Goal: Check status: Check status

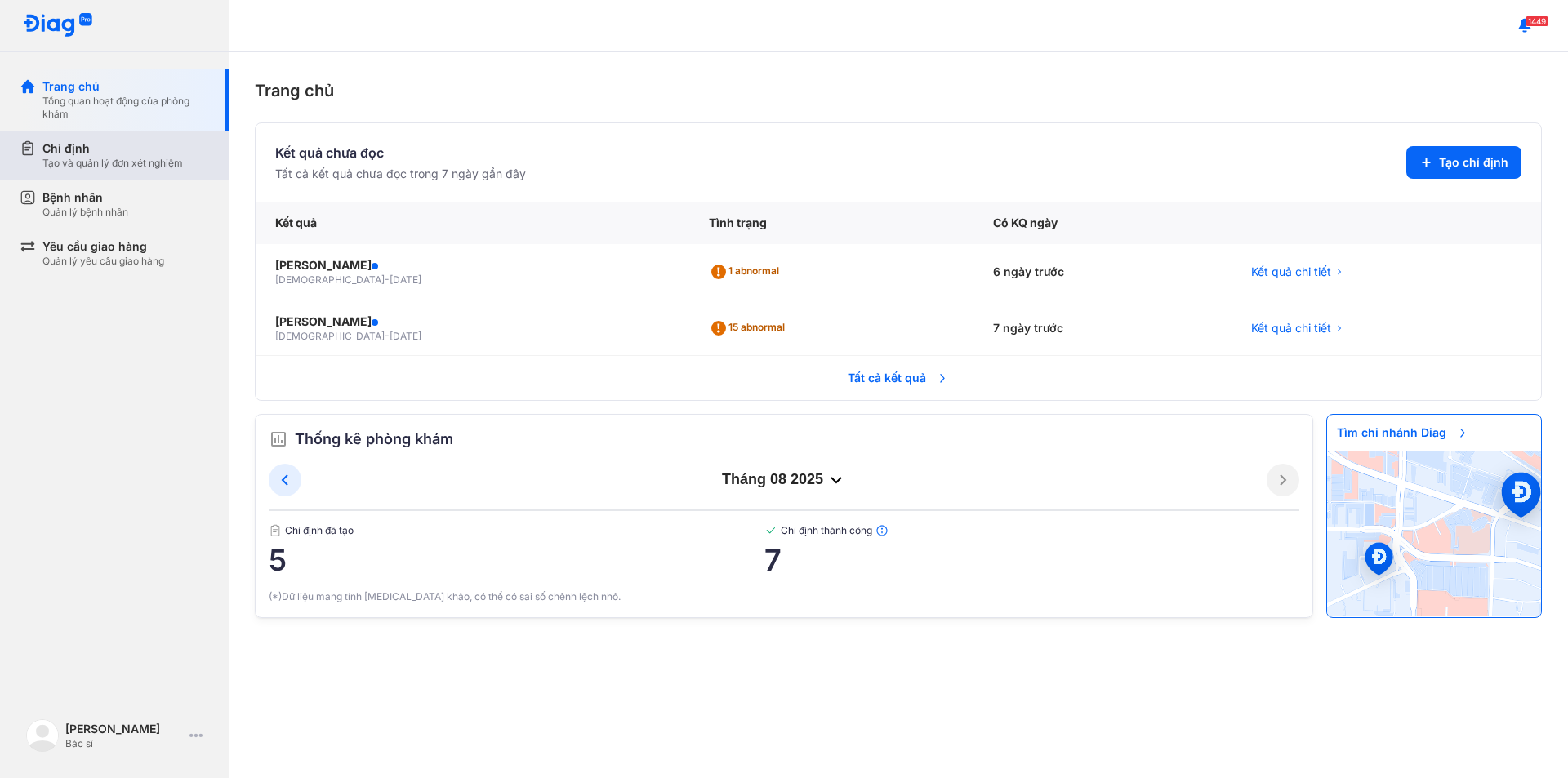
click at [98, 160] on div "Tạo và quản lý đơn xét nghiệm" at bounding box center [113, 164] width 140 height 13
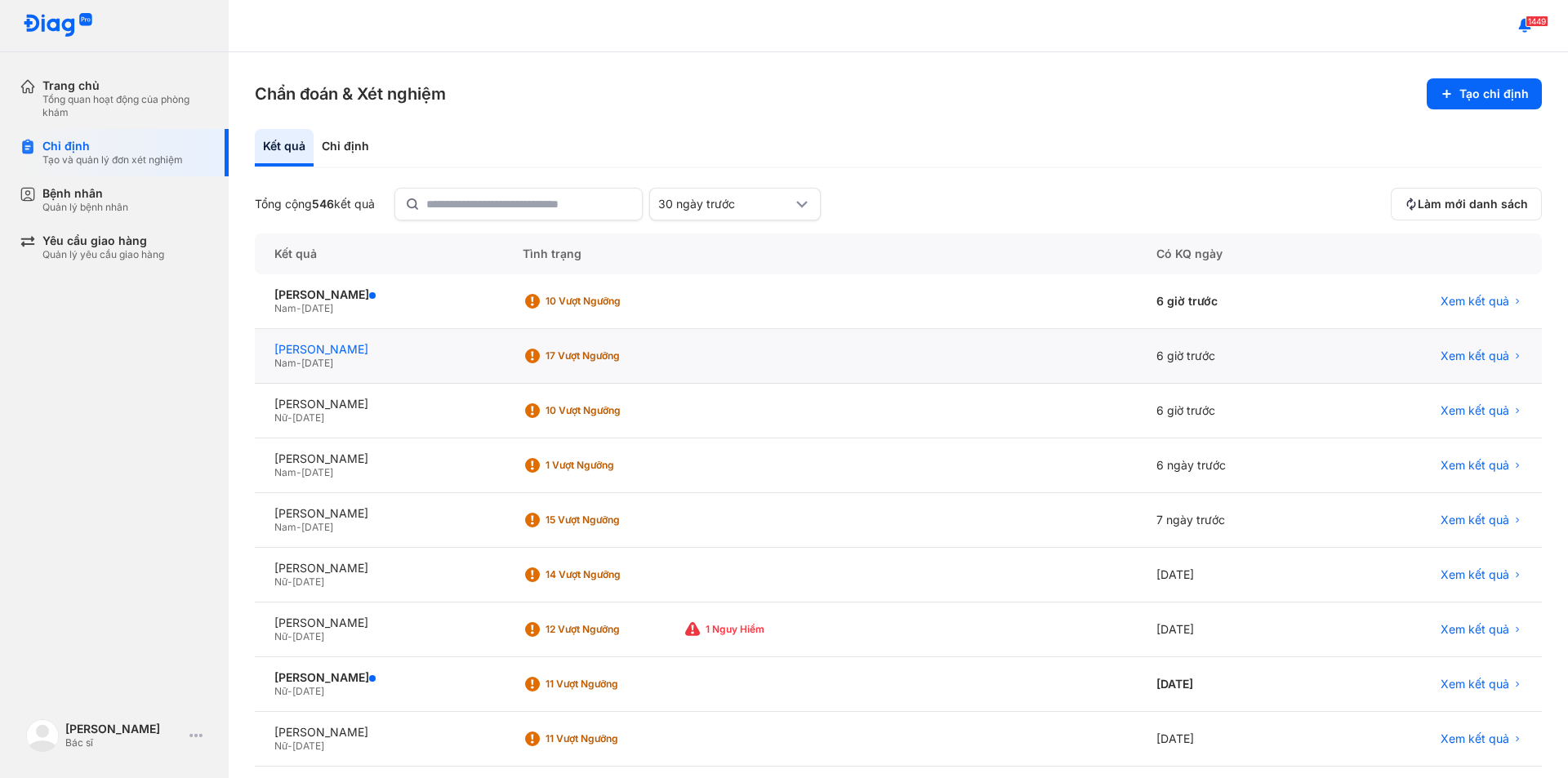
click at [353, 350] on div "[PERSON_NAME]" at bounding box center [379, 349] width 209 height 14
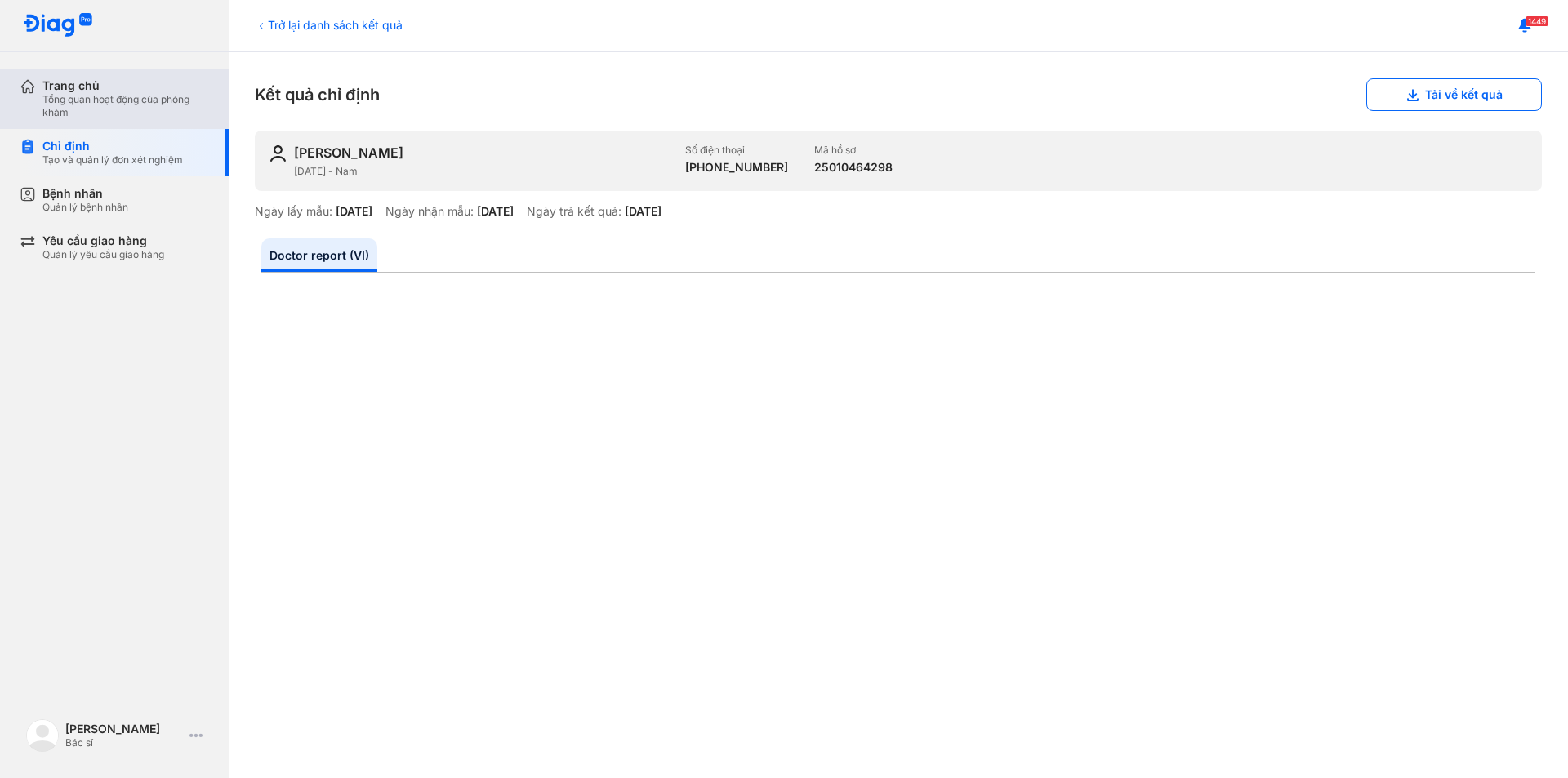
click at [95, 123] on div "Trang chủ Tổng quan hoạt động của phòng khám" at bounding box center [124, 99] width 209 height 60
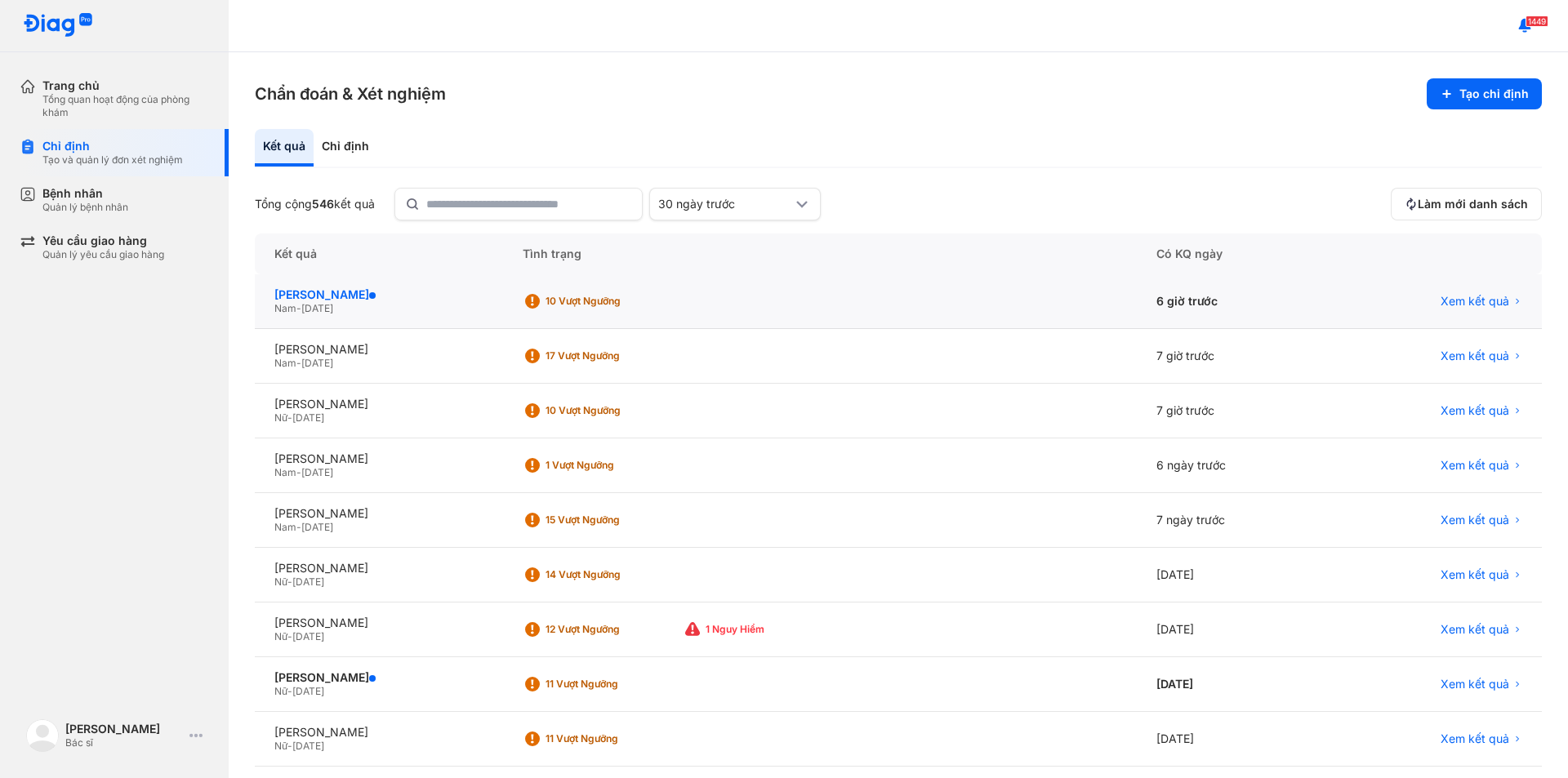
click at [365, 293] on div "PHẠM QUANG MINH" at bounding box center [379, 294] width 209 height 14
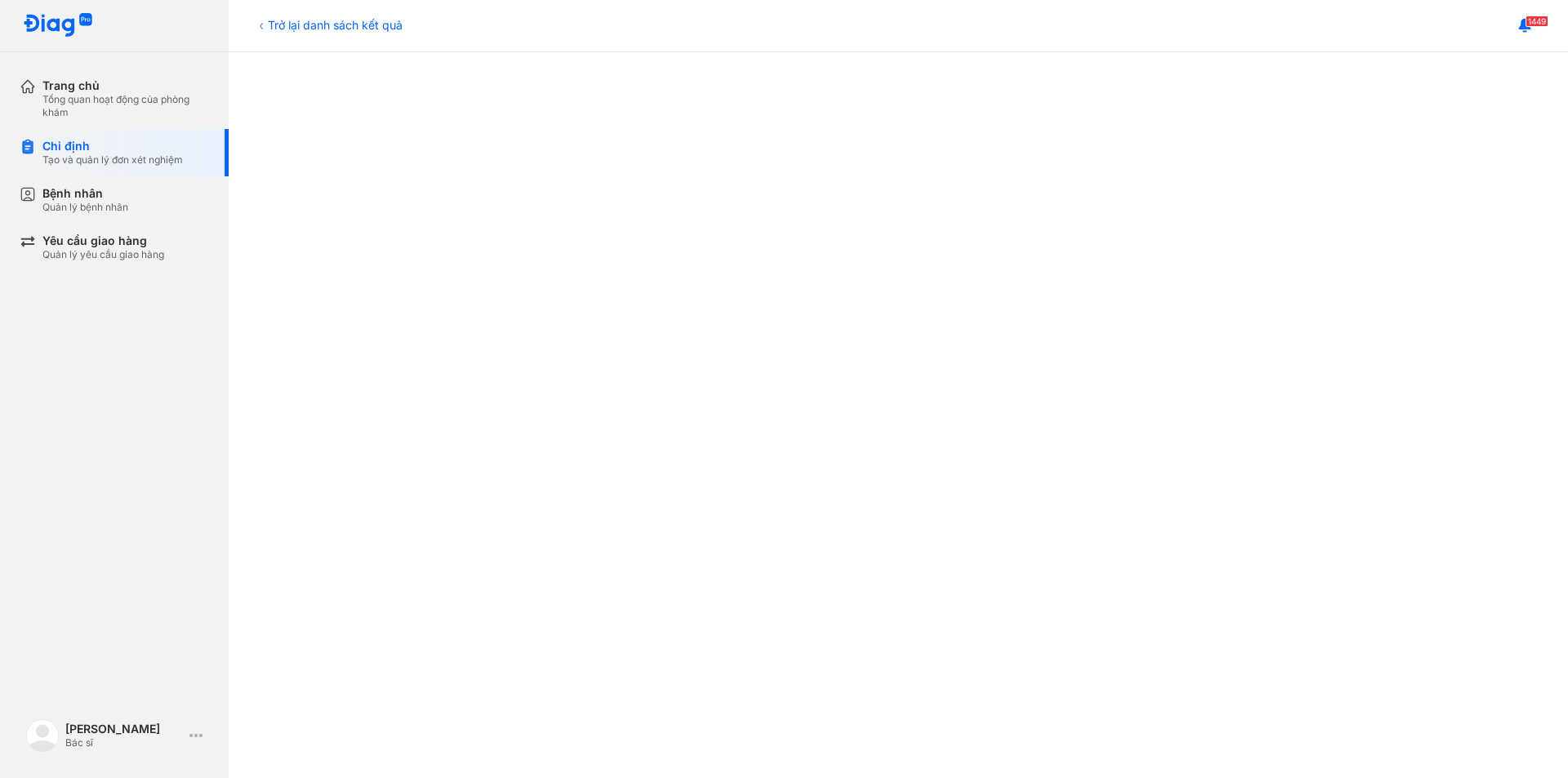
scroll to position [631, 0]
